Goal: Transaction & Acquisition: Subscribe to service/newsletter

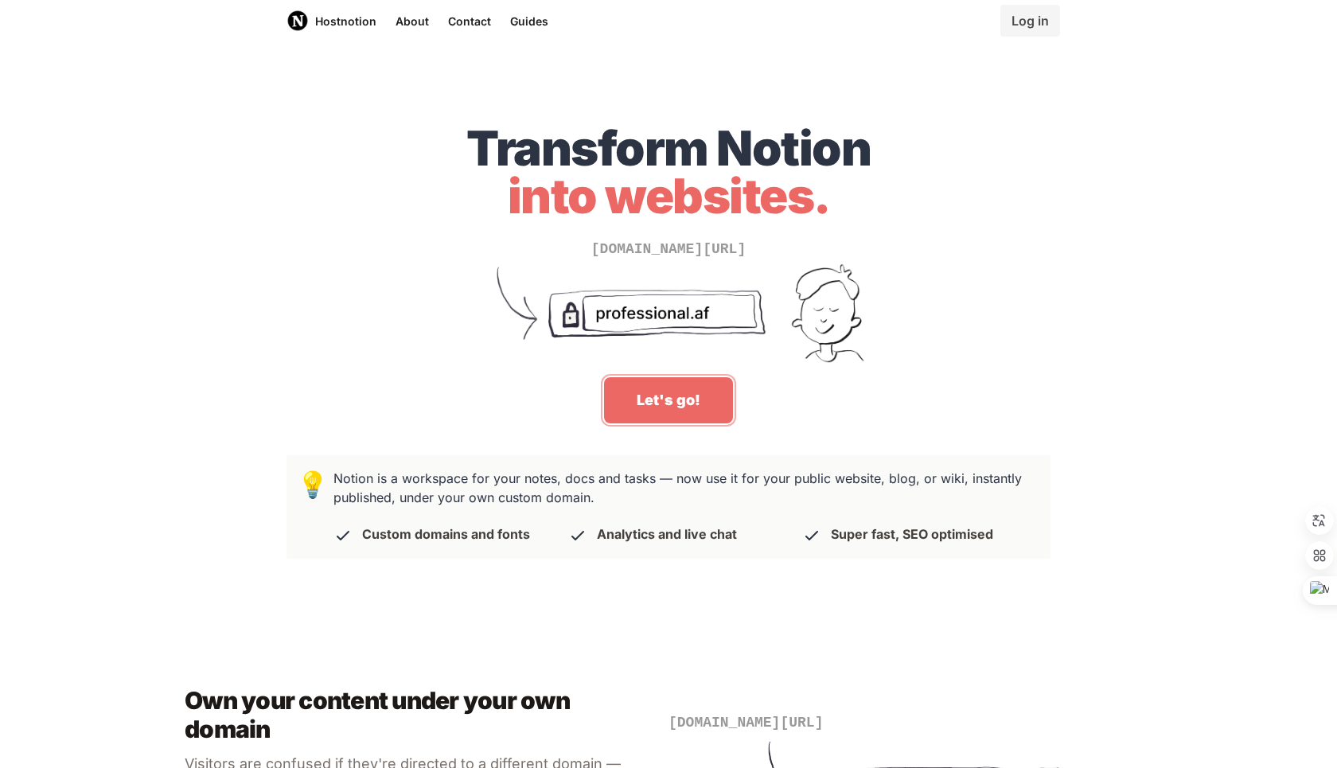
click at [644, 404] on link "Let's go!" at bounding box center [668, 400] width 129 height 46
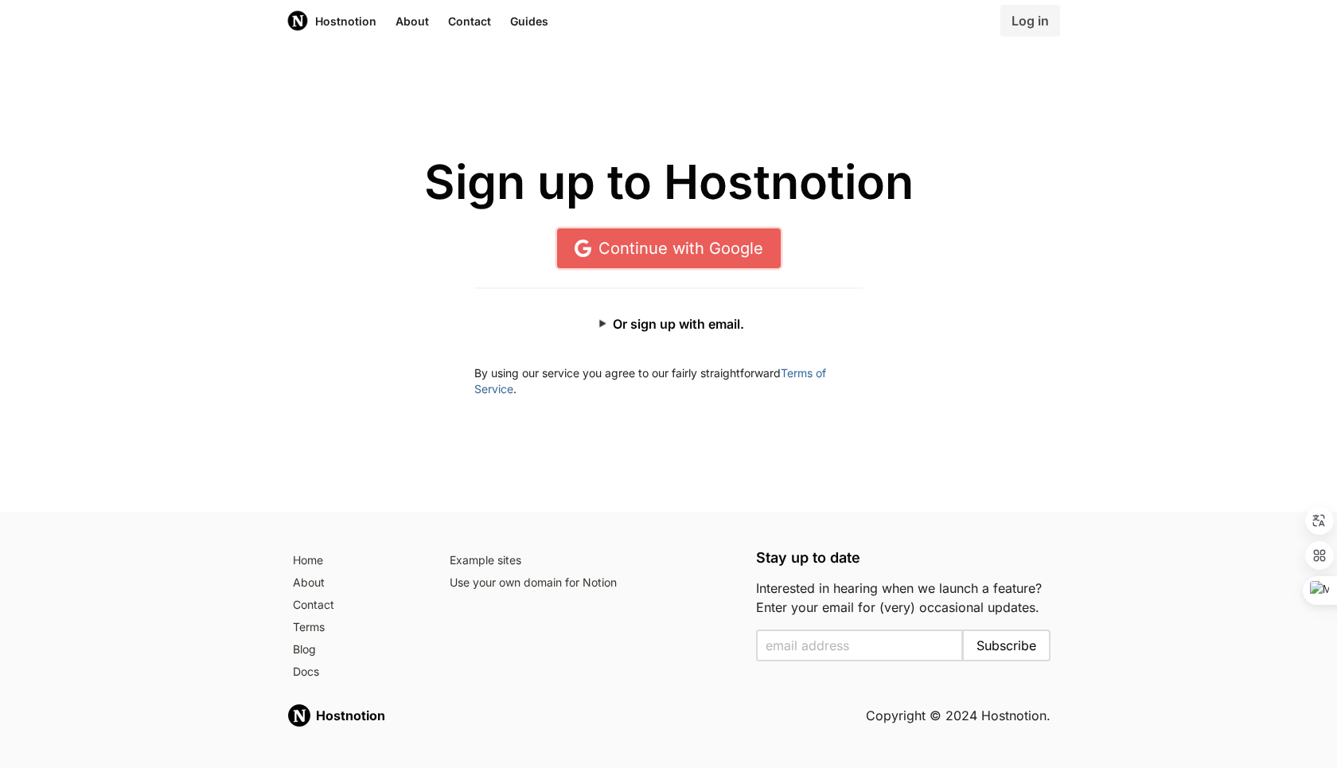
click at [684, 258] on link "Continue with Google" at bounding box center [669, 248] width 224 height 40
click at [1027, 22] on link "Log in" at bounding box center [1030, 21] width 60 height 32
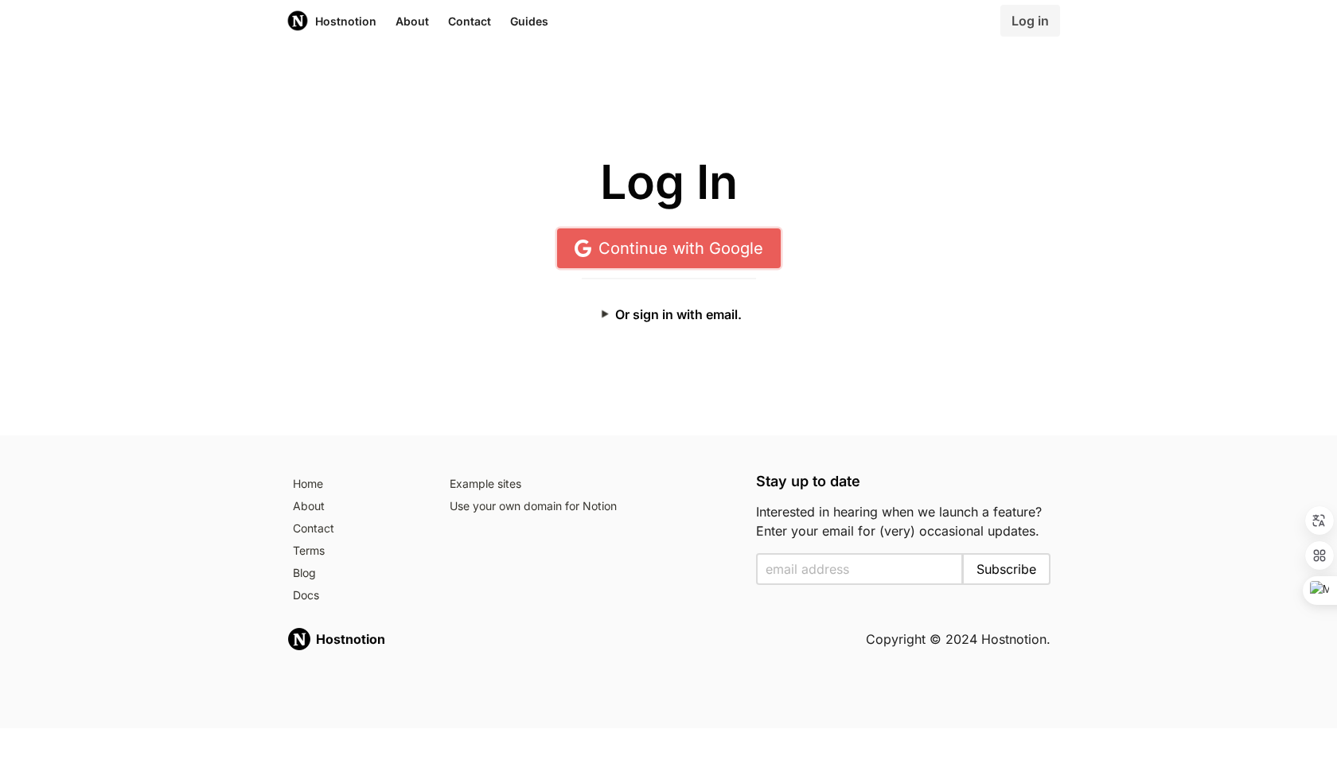
click at [707, 242] on link "Continue with Google" at bounding box center [669, 248] width 224 height 40
